Goal: Information Seeking & Learning: Learn about a topic

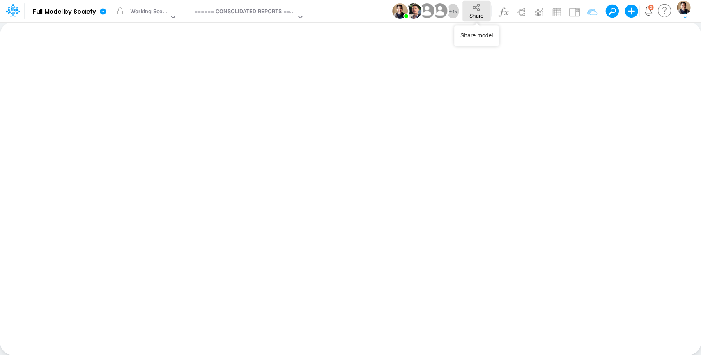
click at [479, 8] on icon at bounding box center [476, 7] width 7 height 7
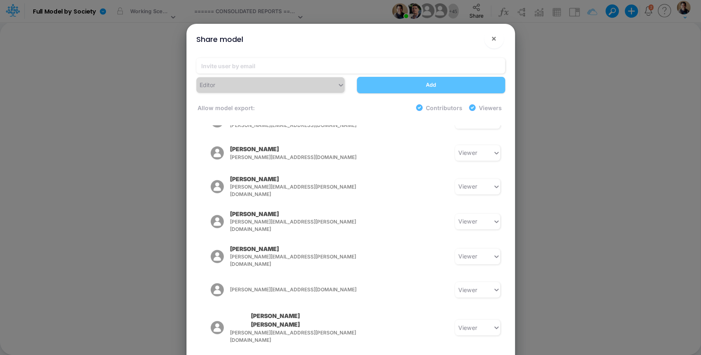
scroll to position [593, 0]
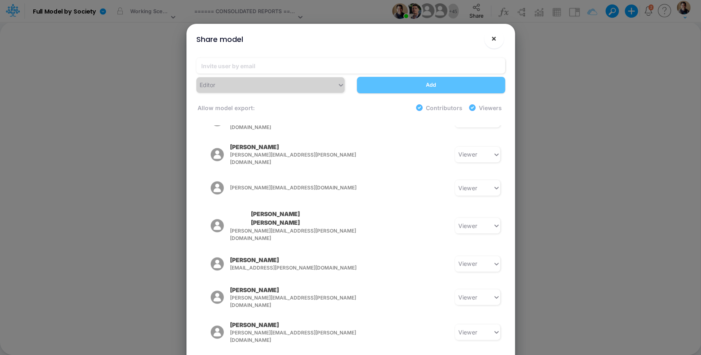
click at [496, 40] on span "×" at bounding box center [493, 38] width 5 height 10
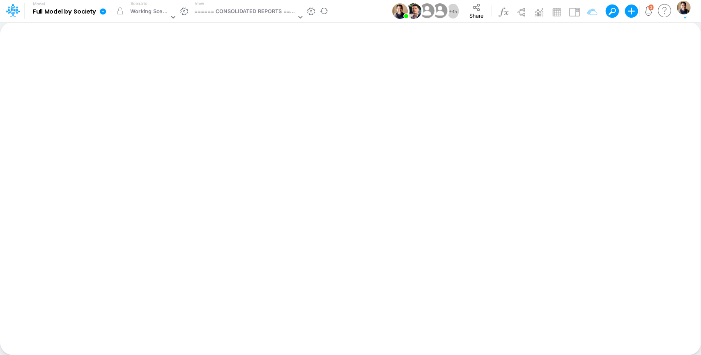
click at [105, 11] on icon at bounding box center [103, 11] width 6 height 6
click at [134, 80] on button "View model info" at bounding box center [144, 85] width 88 height 13
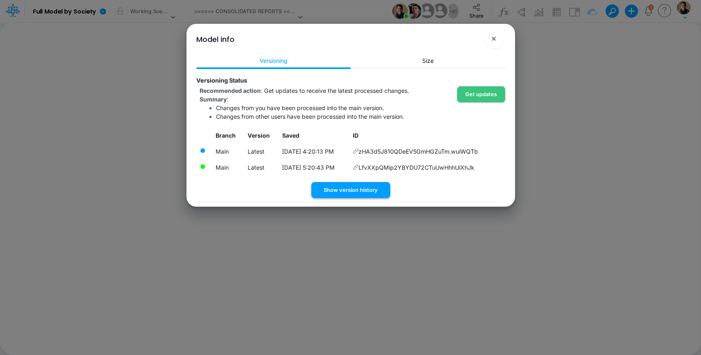
click at [351, 191] on button "Show version history" at bounding box center [350, 190] width 79 height 16
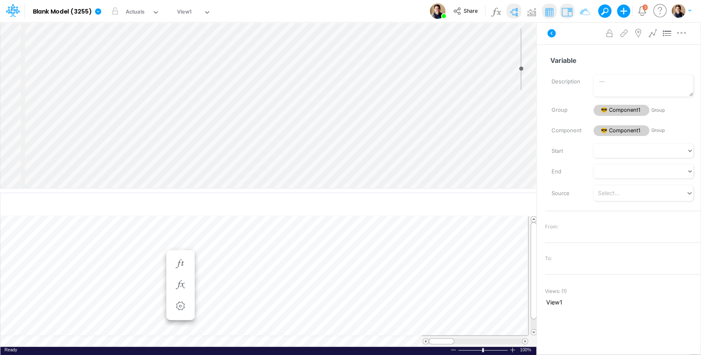
scroll to position [4, 1]
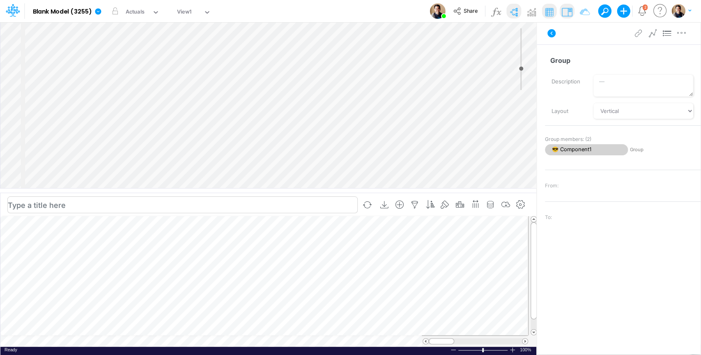
scroll to position [4, 1]
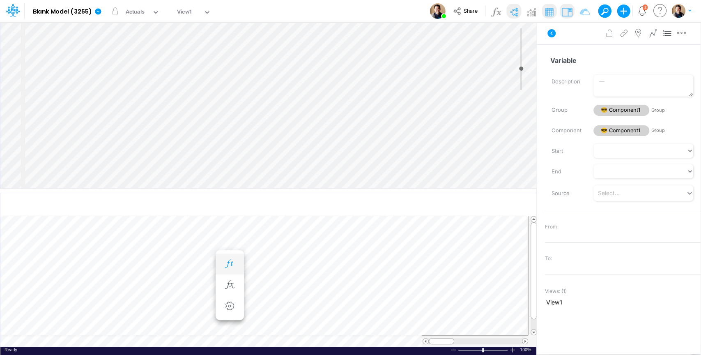
click at [236, 264] on button "button" at bounding box center [229, 264] width 15 height 16
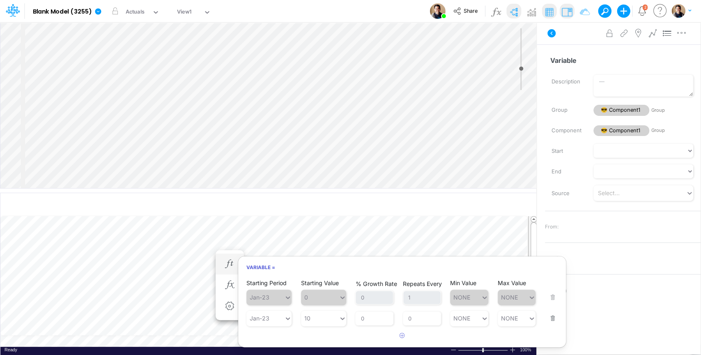
click at [239, 285] on article "Starting Period Jan-23 Starting Value 0 % Growth Rate 0 Repeats Every 1 Min Val…" at bounding box center [402, 303] width 328 height 51
click at [232, 287] on icon "button" at bounding box center [229, 285] width 12 height 9
